Goal: Transaction & Acquisition: Purchase product/service

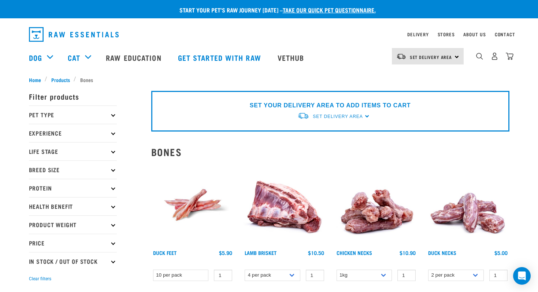
click at [43, 115] on p "Pet Type" at bounding box center [73, 115] width 88 height 18
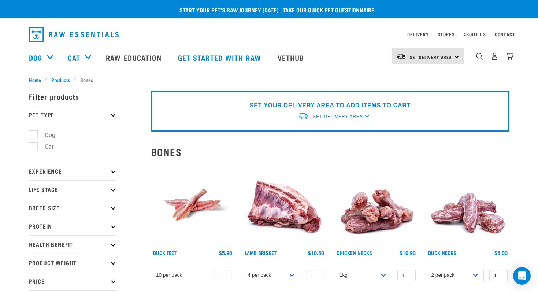
click at [36, 133] on label "Dog" at bounding box center [45, 134] width 25 height 9
click at [34, 133] on input "Dog" at bounding box center [31, 133] width 5 height 5
checkbox input "true"
click at [34, 170] on p "Experience" at bounding box center [73, 171] width 88 height 18
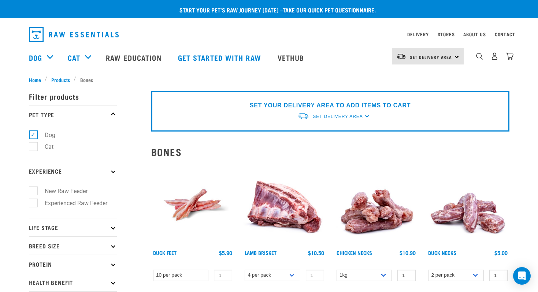
click at [33, 191] on label "New Raw Feeder" at bounding box center [62, 191] width 58 height 9
click at [31, 191] on input "New Raw Feeder" at bounding box center [31, 190] width 5 height 5
checkbox input "true"
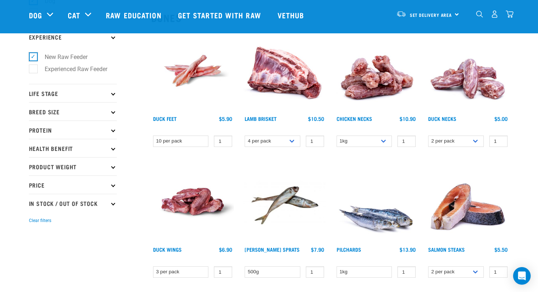
scroll to position [81, 0]
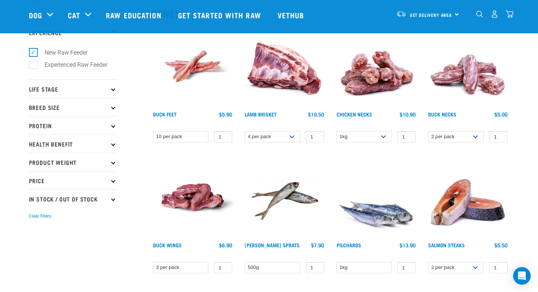
scroll to position [93, 0]
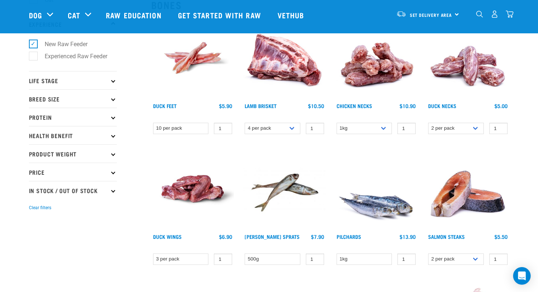
click at [50, 80] on p "Life Stage" at bounding box center [73, 80] width 88 height 18
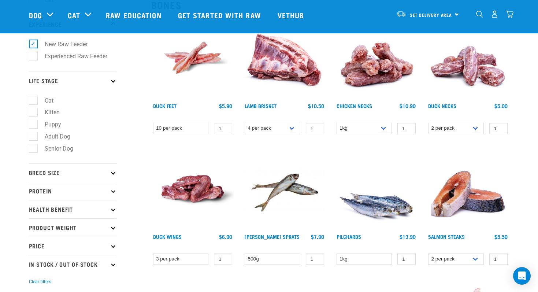
click at [33, 140] on label "Adult Dog" at bounding box center [53, 136] width 40 height 9
click at [33, 137] on input "Adult Dog" at bounding box center [31, 135] width 5 height 5
checkbox input "true"
click at [42, 179] on p "Breed Size" at bounding box center [73, 172] width 88 height 18
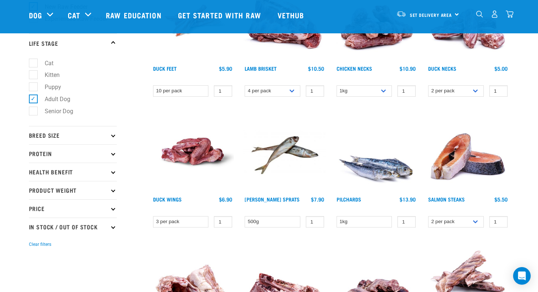
scroll to position [143, 0]
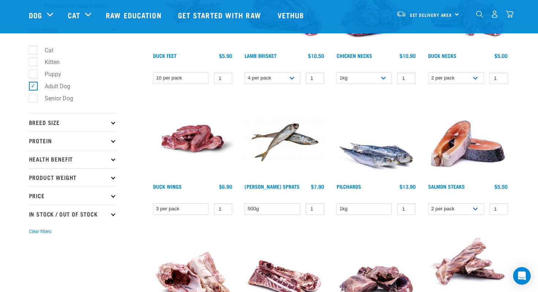
click at [39, 120] on p "Breed Size" at bounding box center [73, 122] width 88 height 18
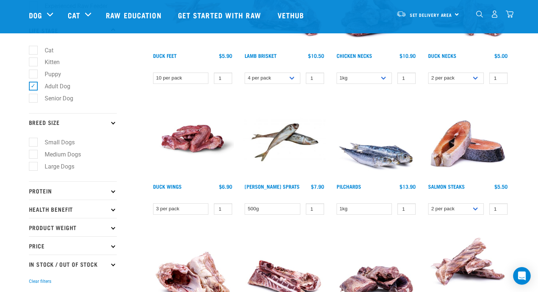
click at [34, 147] on label "Small Dogs" at bounding box center [55, 142] width 45 height 9
click at [34, 144] on input "Small Dogs" at bounding box center [31, 141] width 5 height 5
checkbox input "true"
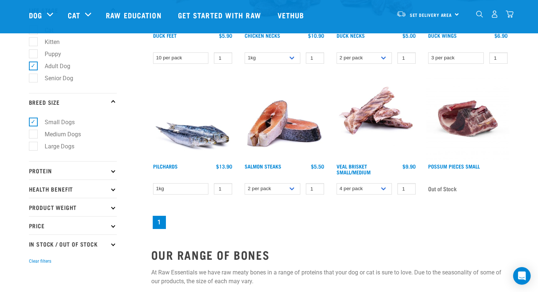
scroll to position [185, 0]
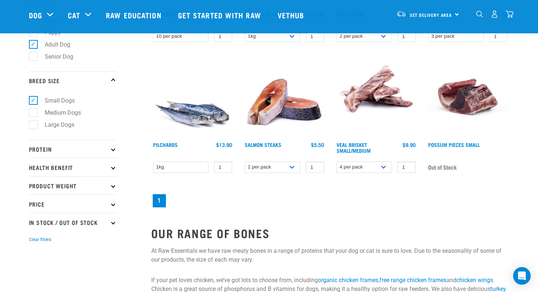
click at [53, 153] on p "Protein" at bounding box center [73, 149] width 88 height 18
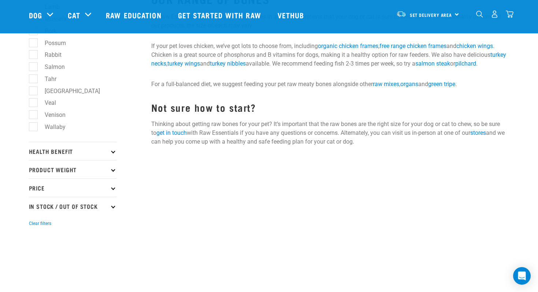
scroll to position [420, 0]
click at [53, 155] on p "Health Benefit" at bounding box center [73, 150] width 88 height 18
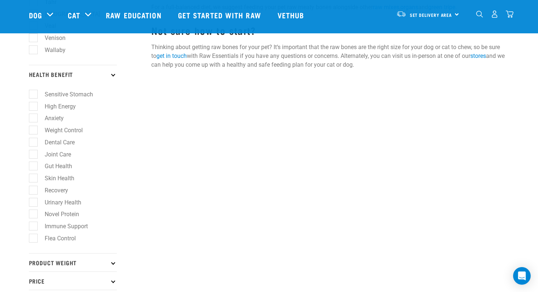
scroll to position [503, 0]
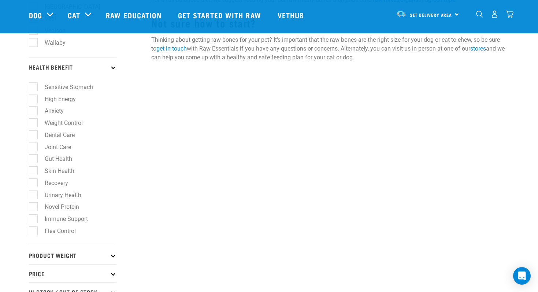
click at [33, 92] on label "Sensitive Stomach" at bounding box center [64, 86] width 63 height 9
click at [33, 88] on input "Sensitive Stomach" at bounding box center [31, 85] width 5 height 5
checkbox input "true"
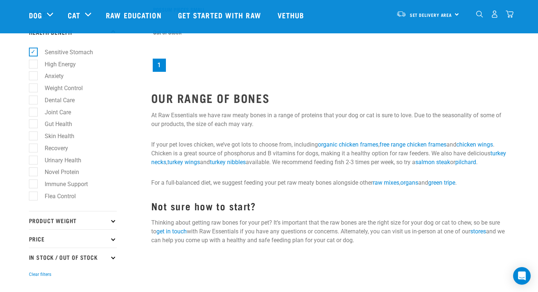
scroll to position [321, 0]
click at [87, 226] on p "Product Weight" at bounding box center [73, 220] width 88 height 18
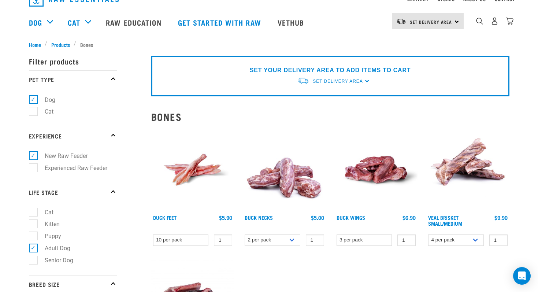
scroll to position [37, 0]
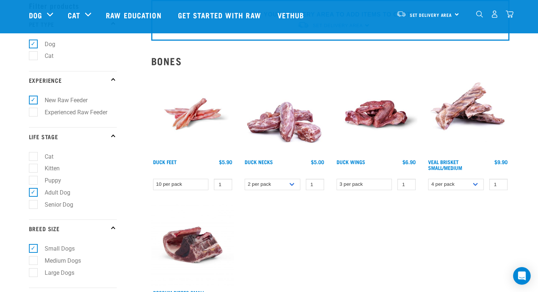
click at [450, 117] on img at bounding box center [468, 114] width 83 height 83
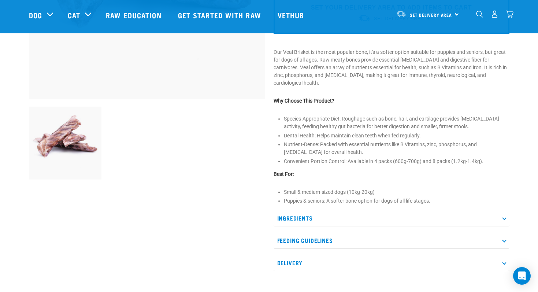
scroll to position [191, 0]
click at [312, 215] on p "Ingredients" at bounding box center [392, 218] width 236 height 16
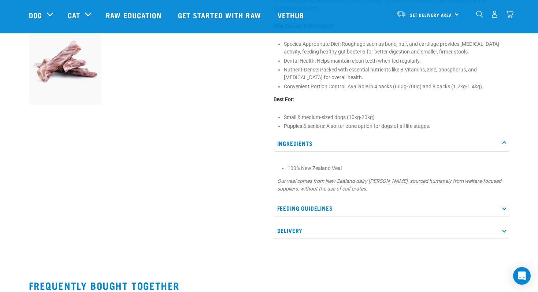
scroll to position [269, 0]
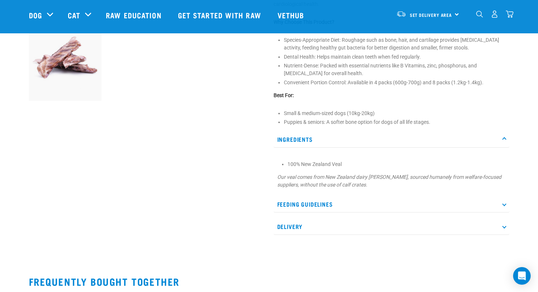
click at [325, 207] on p "Feeding Guidelines" at bounding box center [392, 204] width 236 height 16
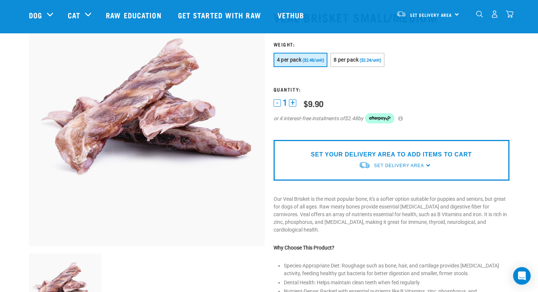
scroll to position [38, 0]
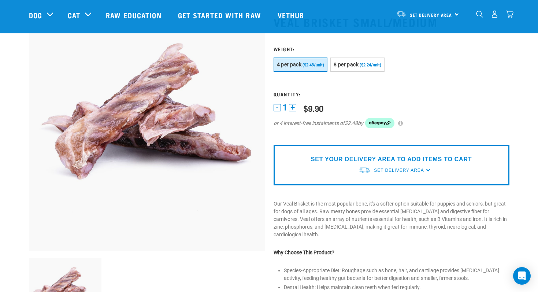
click at [355, 169] on div "SET YOUR DELIVERY AREA TO ADD ITEMS TO CART Set Delivery Area North Island Sout…" at bounding box center [392, 165] width 236 height 41
click at [387, 168] on span "Set Delivery Area" at bounding box center [399, 170] width 50 height 5
click at [383, 185] on link "[GEOGRAPHIC_DATA]" at bounding box center [395, 187] width 73 height 12
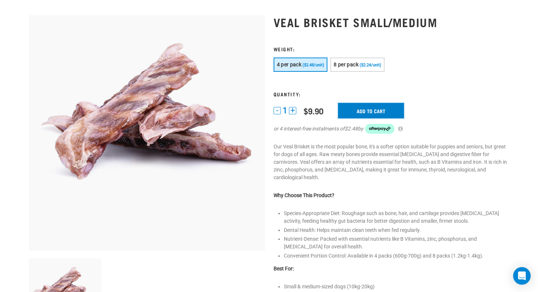
click at [360, 112] on input "Add to cart" at bounding box center [371, 110] width 66 height 15
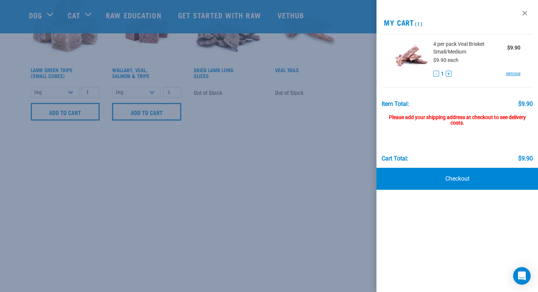
scroll to position [473, 0]
click at [269, 161] on div at bounding box center [269, 146] width 538 height 292
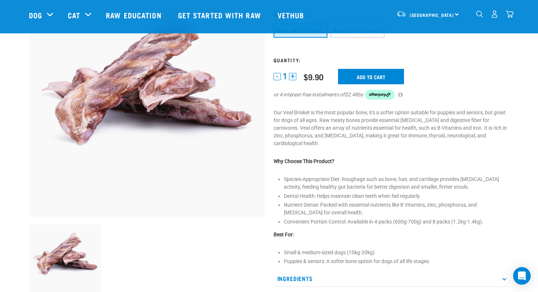
scroll to position [0, 0]
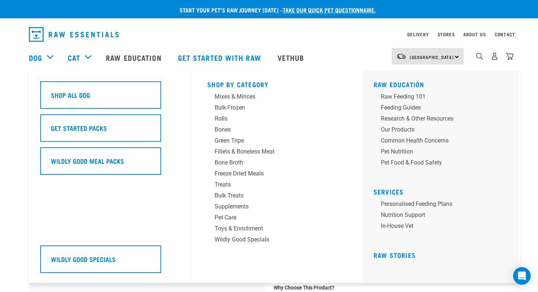
click at [47, 58] on div "Dog" at bounding box center [45, 57] width 32 height 29
click at [31, 56] on link "Dog" at bounding box center [35, 57] width 13 height 11
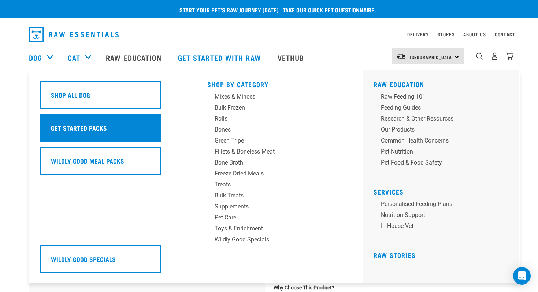
click at [53, 130] on h5 "Get Started Packs" at bounding box center [79, 128] width 56 height 10
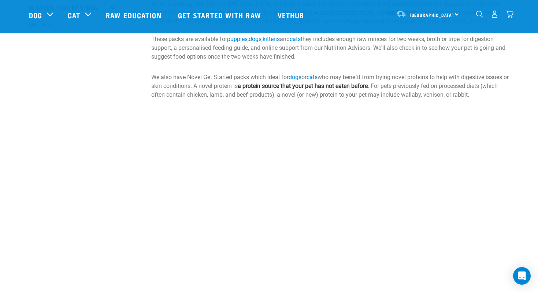
scroll to position [239, 0]
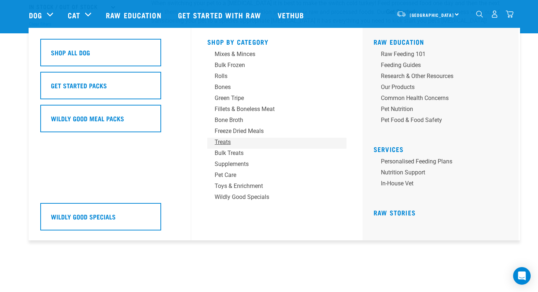
click at [225, 143] on div "Treats" at bounding box center [272, 142] width 114 height 9
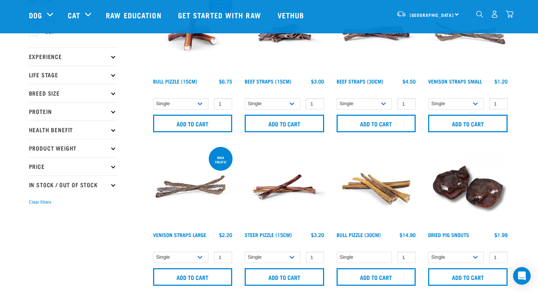
scroll to position [22, 0]
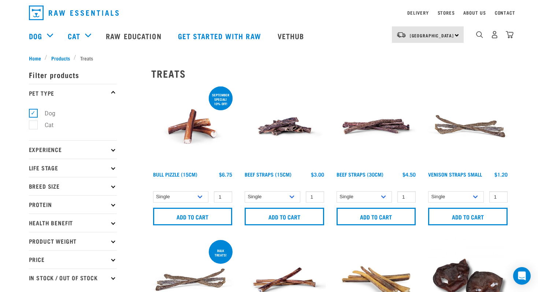
click at [116, 228] on p "Health Benefit" at bounding box center [73, 223] width 88 height 18
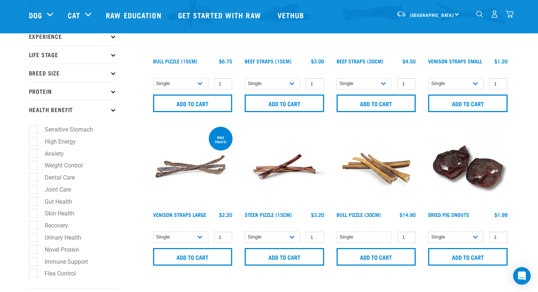
scroll to position [82, 0]
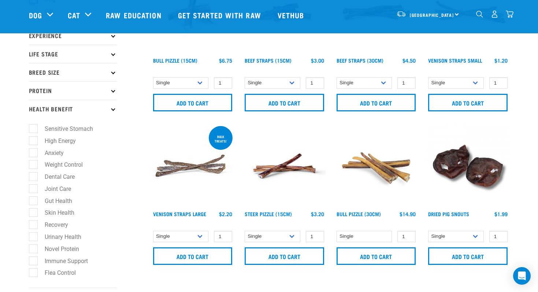
click at [36, 132] on label "Sensitive Stomach" at bounding box center [64, 128] width 63 height 9
click at [34, 130] on input "Sensitive Stomach" at bounding box center [31, 127] width 5 height 5
checkbox input "true"
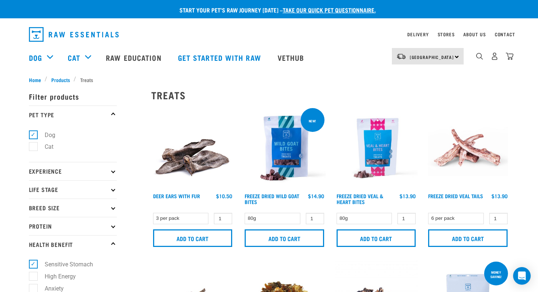
click at [293, 156] on img at bounding box center [284, 148] width 83 height 83
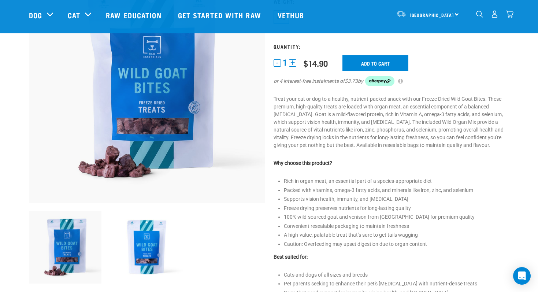
scroll to position [88, 0]
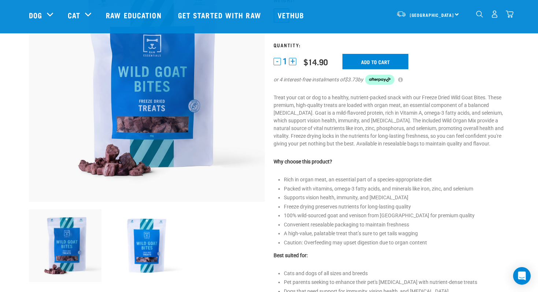
click at [144, 243] on img at bounding box center [146, 245] width 73 height 73
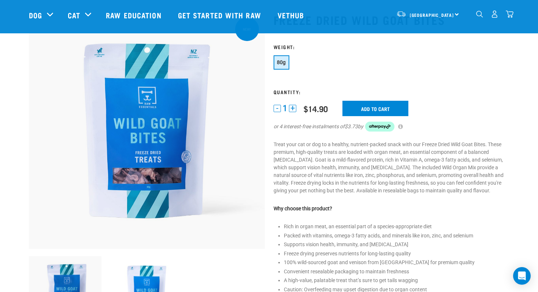
scroll to position [0, 0]
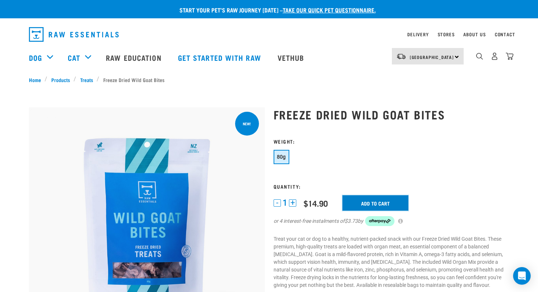
click at [368, 205] on input "Add to cart" at bounding box center [376, 202] width 66 height 15
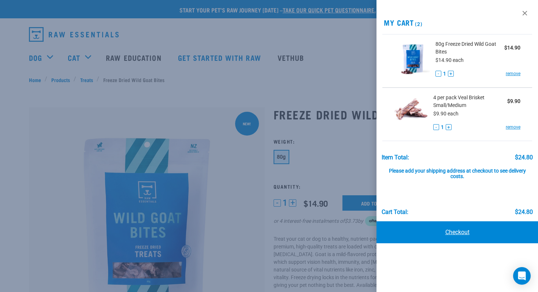
click at [451, 240] on link "Checkout" at bounding box center [458, 232] width 162 height 22
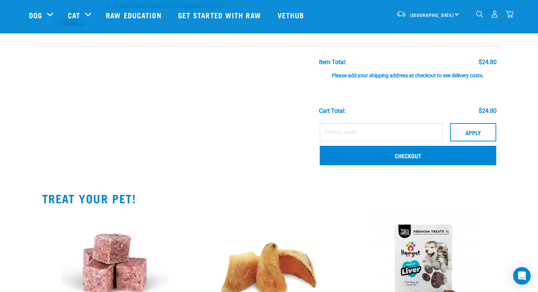
scroll to position [117, 0]
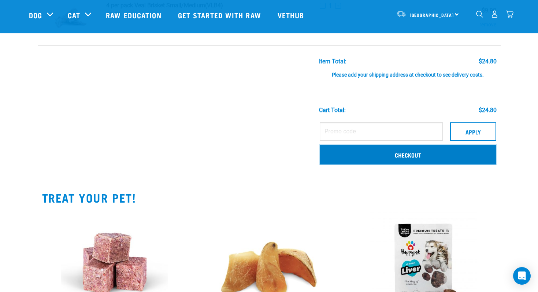
click at [440, 158] on link "Checkout" at bounding box center [408, 154] width 177 height 19
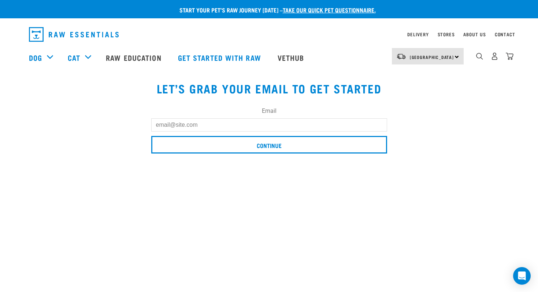
click at [191, 125] on input "Email" at bounding box center [269, 124] width 236 height 13
type input "[EMAIL_ADDRESS][DOMAIN_NAME]"
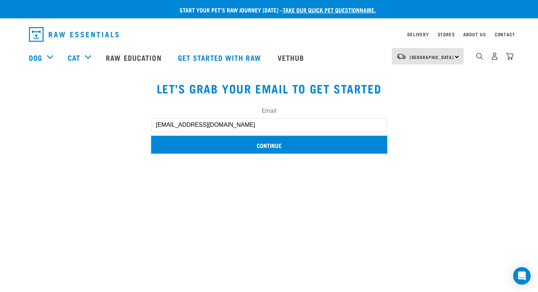
click at [218, 146] on input "Continue" at bounding box center [269, 145] width 236 height 18
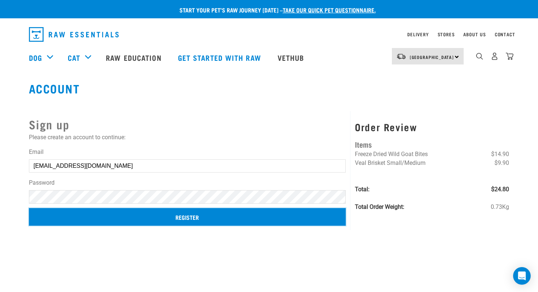
click at [148, 214] on input "Register" at bounding box center [187, 217] width 317 height 18
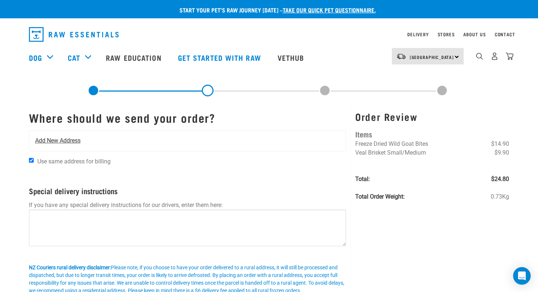
click at [199, 136] on div "Add New Address" at bounding box center [187, 140] width 317 height 21
click at [69, 141] on span "Add New Address" at bounding box center [57, 140] width 45 height 9
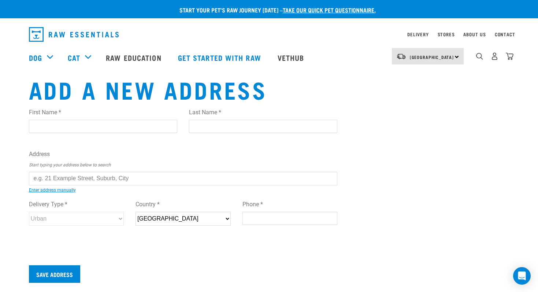
click at [79, 129] on input "First Name *" at bounding box center [103, 126] width 148 height 13
type input "Candice"
type input "Naus"
type input "37 Cassinia Close"
type input "Tauranga"
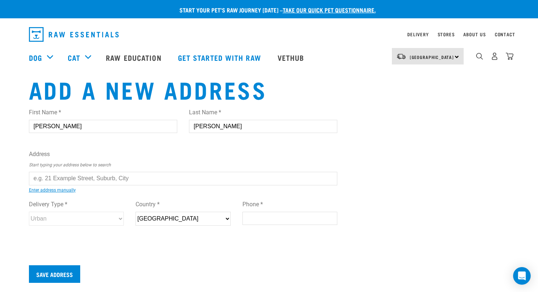
select select "BOP"
type input "3118"
type input "0273834222"
click at [80, 173] on input "text" at bounding box center [183, 178] width 309 height 13
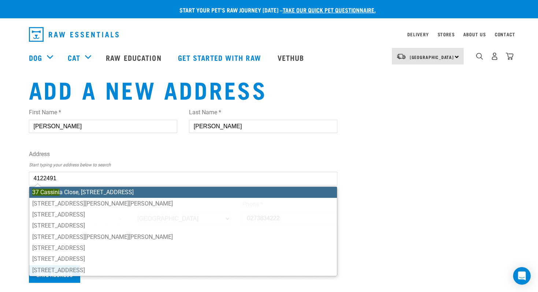
click at [89, 192] on li "37 Cassini a Close, Papamoa Beach, Papamoa 3118" at bounding box center [183, 192] width 308 height 11
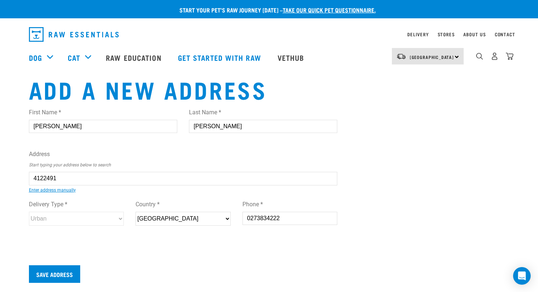
type input "37 Cassinia Close, Papamoa Beach, Papamoa 3118"
type input "Papamoa Beach"
type input "Bay of Plenty"
select select "BOP"
select select "Urban"
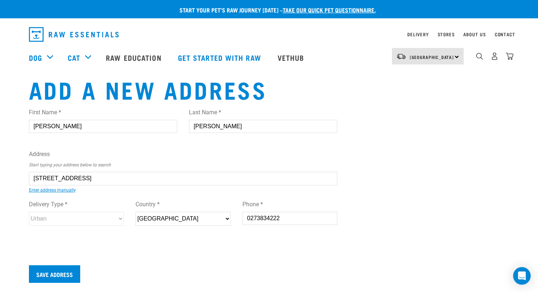
type input "37 Cassinia Close, Papamoa Beach, Papamoa 3118"
click at [63, 276] on input "Save Address" at bounding box center [54, 274] width 51 height 18
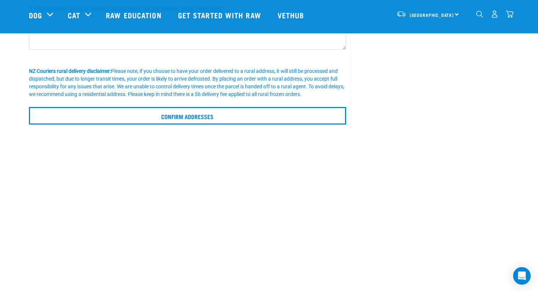
scroll to position [243, 0]
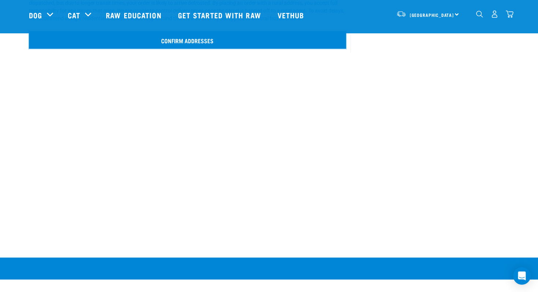
click at [209, 43] on input "Confirm addresses" at bounding box center [188, 40] width 318 height 18
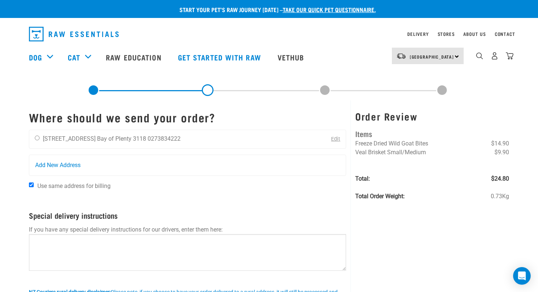
scroll to position [0, 0]
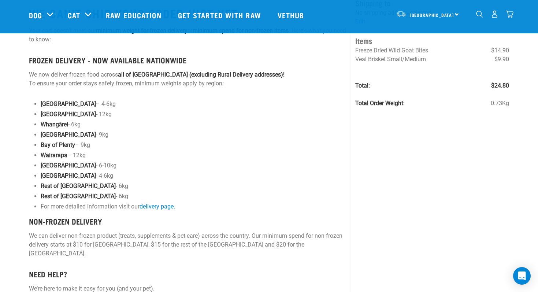
scroll to position [48, 0]
drag, startPoint x: 87, startPoint y: 147, endPoint x: 37, endPoint y: 143, distance: 50.3
click at [41, 143] on li "Bay of Plenty – 9kg" at bounding box center [194, 145] width 306 height 9
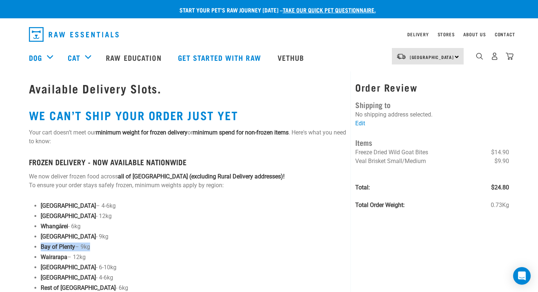
scroll to position [0, 0]
drag, startPoint x: 59, startPoint y: 176, endPoint x: 220, endPoint y: 183, distance: 160.7
click at [220, 182] on p "We now deliver frozen food across all of New Zealand (excluding Rural Delivery …" at bounding box center [188, 181] width 318 height 18
drag, startPoint x: 76, startPoint y: 185, endPoint x: 297, endPoint y: 199, distance: 221.4
click at [297, 199] on div "Available Delivery Slots. WE CAN’T SHIP YOUR ORDER JUST YET Your cart doesn’t m…" at bounding box center [188, 252] width 326 height 363
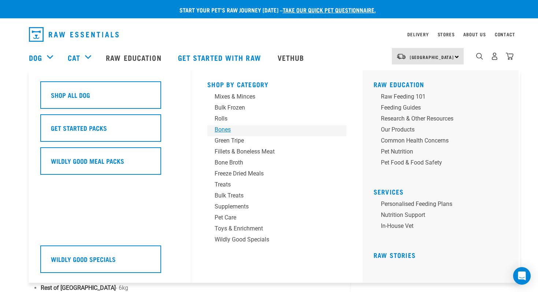
click at [227, 128] on div "Bones" at bounding box center [272, 129] width 114 height 9
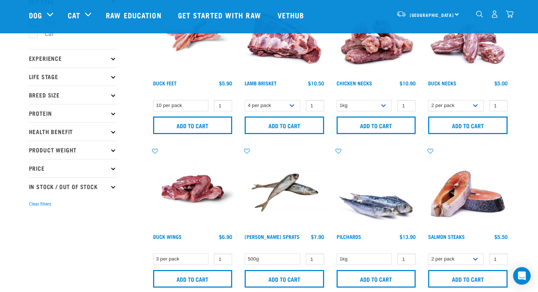
scroll to position [61, 0]
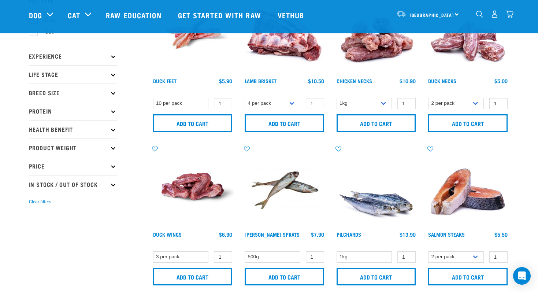
click at [96, 57] on p "Experience" at bounding box center [73, 56] width 88 height 18
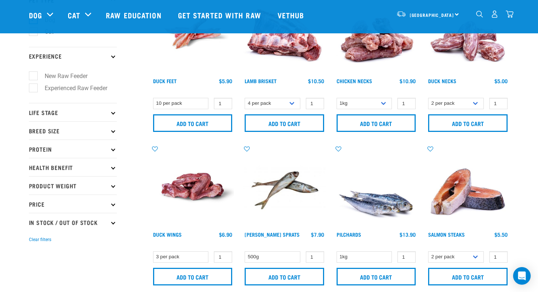
click at [55, 79] on label "New Raw Feeder" at bounding box center [62, 75] width 58 height 9
click at [34, 77] on input "New Raw Feeder" at bounding box center [31, 75] width 5 height 5
checkbox input "true"
click at [56, 111] on p "Life Stage" at bounding box center [73, 112] width 88 height 18
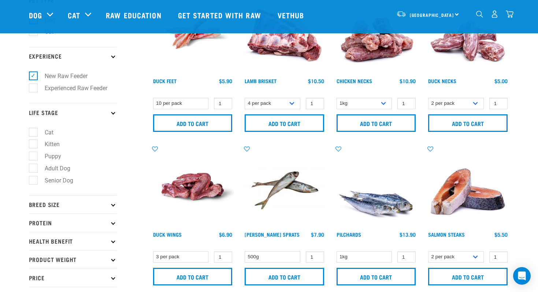
click at [47, 173] on label "Adult Dog" at bounding box center [53, 168] width 40 height 9
click at [34, 169] on input "Adult Dog" at bounding box center [31, 167] width 5 height 5
checkbox input "true"
click at [52, 207] on p "Breed Size" at bounding box center [73, 204] width 88 height 18
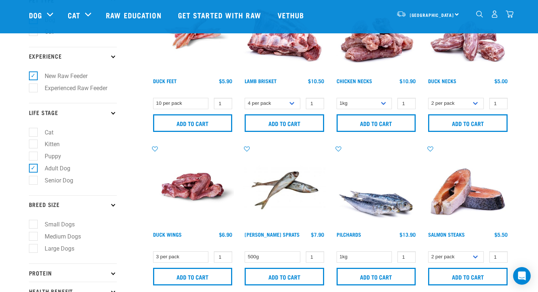
click at [52, 229] on label "Small Dogs" at bounding box center [55, 224] width 45 height 9
click at [34, 226] on input "Small Dogs" at bounding box center [31, 223] width 5 height 5
checkbox input "true"
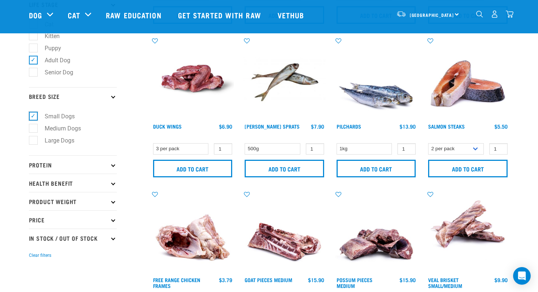
scroll to position [171, 0]
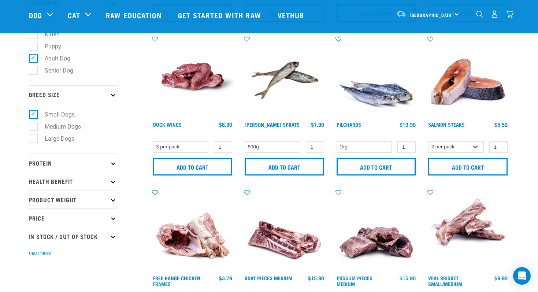
click at [51, 169] on p "Protein" at bounding box center [73, 163] width 88 height 18
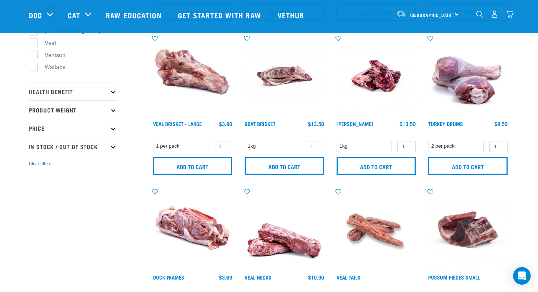
scroll to position [646, 0]
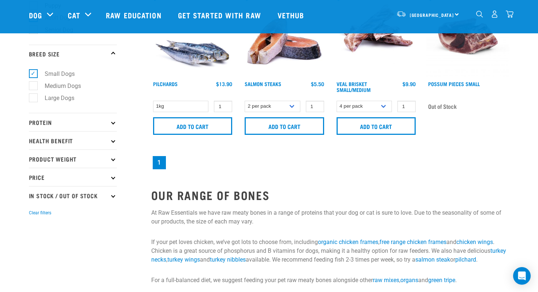
scroll to position [213, 0]
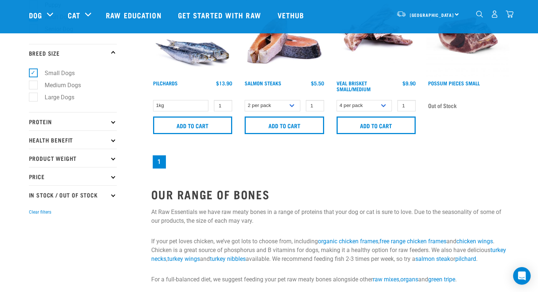
click at [52, 129] on p "Protein" at bounding box center [73, 121] width 88 height 18
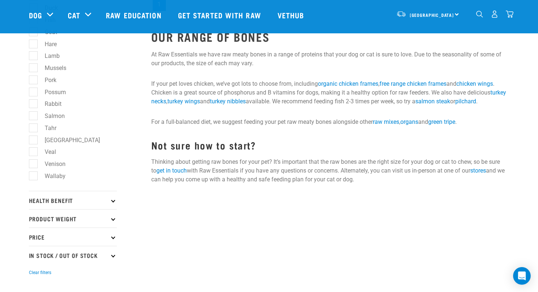
scroll to position [406, 0]
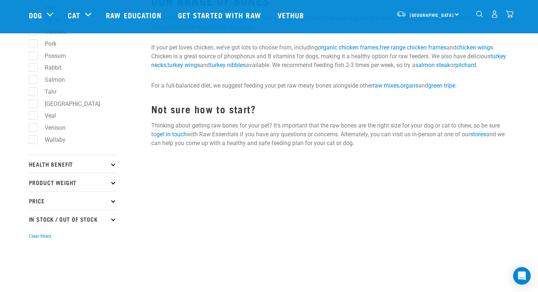
click at [86, 170] on p "Health Benefit" at bounding box center [73, 164] width 88 height 18
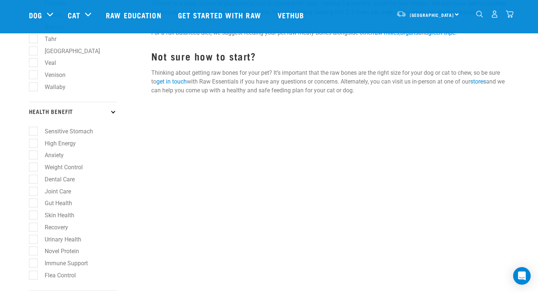
scroll to position [459, 0]
click at [75, 136] on label "Sensitive Stomach" at bounding box center [64, 131] width 63 height 9
click at [34, 133] on input "Sensitive Stomach" at bounding box center [31, 130] width 5 height 5
checkbox input "true"
click at [35, 208] on label "Gut Health" at bounding box center [54, 203] width 42 height 9
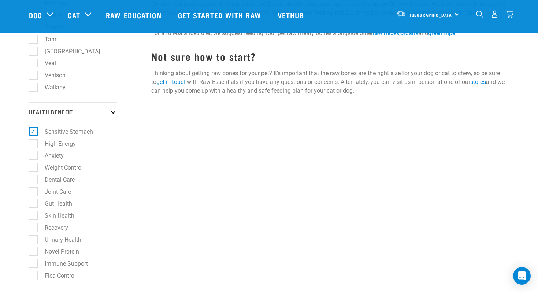
click at [34, 205] on input "Gut Health" at bounding box center [31, 202] width 5 height 5
checkbox input "true"
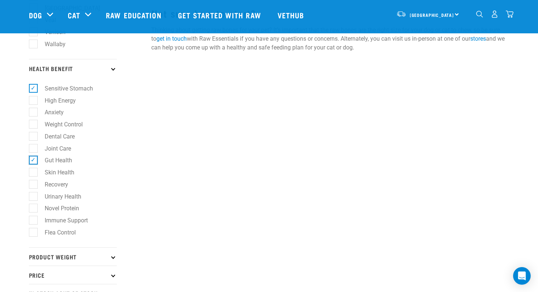
scroll to position [509, 0]
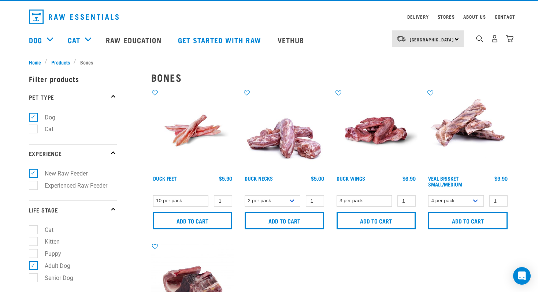
scroll to position [17, 0]
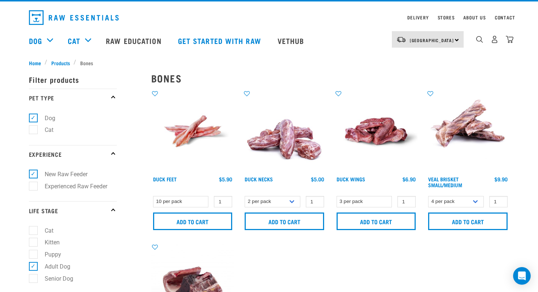
click at [462, 136] on img at bounding box center [468, 131] width 83 height 83
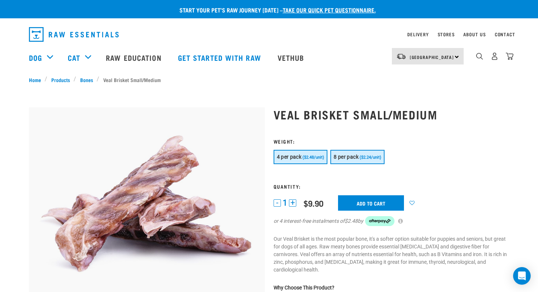
click at [348, 157] on span "8 per pack" at bounding box center [346, 157] width 25 height 6
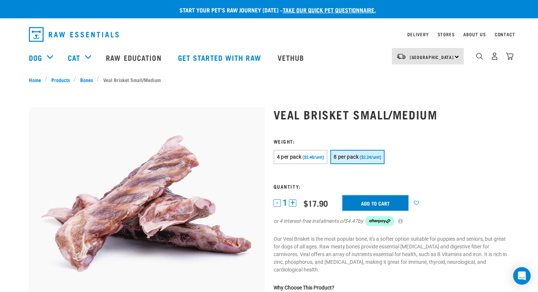
click at [374, 202] on input "Add to cart" at bounding box center [376, 202] width 66 height 15
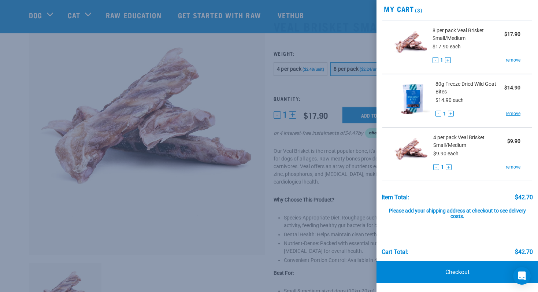
scroll to position [26, 0]
click at [472, 272] on link "Checkout" at bounding box center [458, 273] width 162 height 22
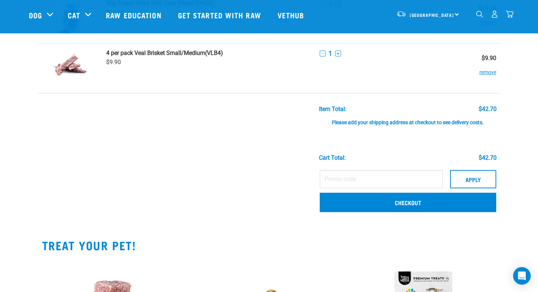
scroll to position [121, 0]
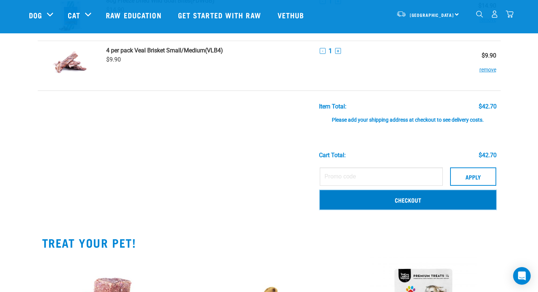
click at [391, 199] on link "Checkout" at bounding box center [408, 199] width 177 height 19
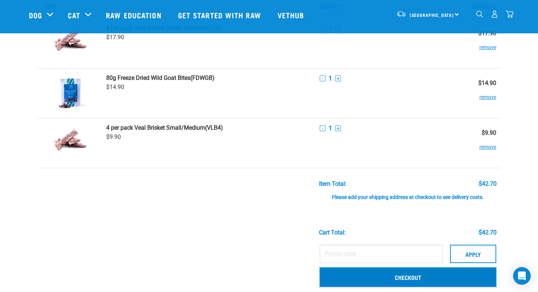
scroll to position [0, 0]
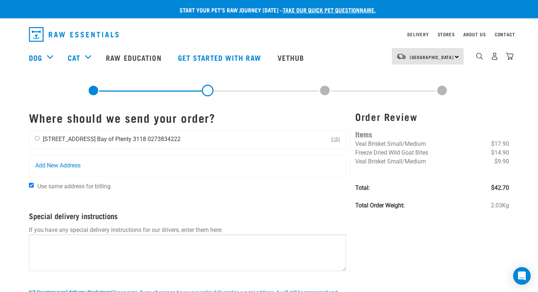
click at [38, 139] on input "radio" at bounding box center [37, 138] width 5 height 5
radio input "true"
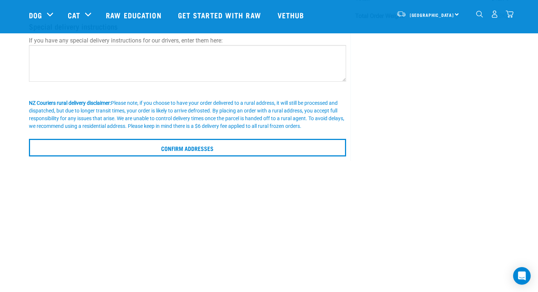
scroll to position [135, 0]
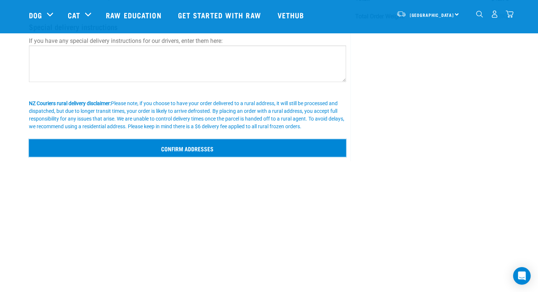
click at [211, 147] on input "Confirm addresses" at bounding box center [188, 148] width 318 height 18
